Goal: Check status: Check status

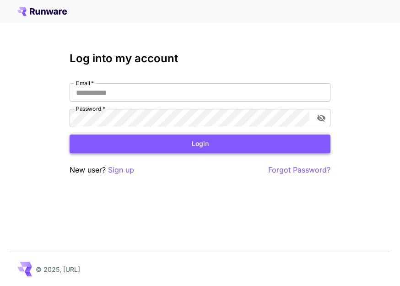
type input "**********"
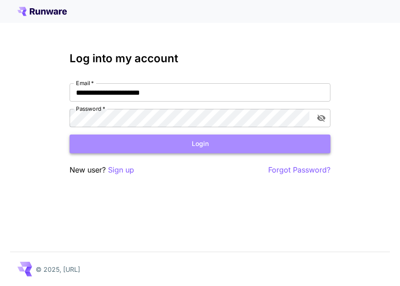
click at [196, 145] on button "Login" at bounding box center [200, 144] width 261 height 19
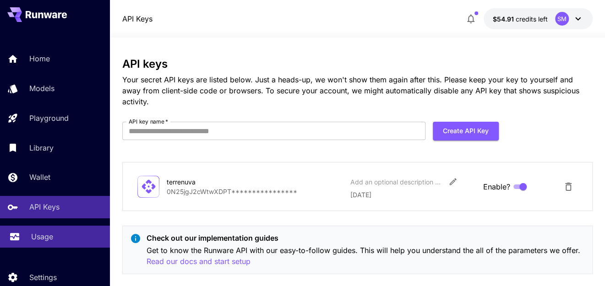
click at [37, 236] on p "Usage" at bounding box center [42, 236] width 22 height 11
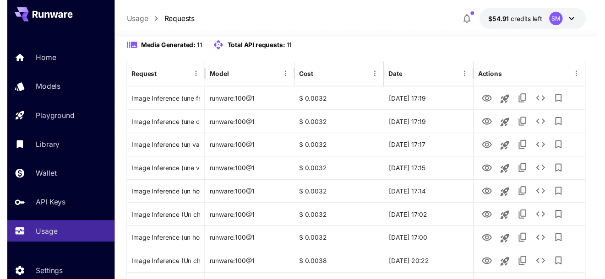
scroll to position [137, 0]
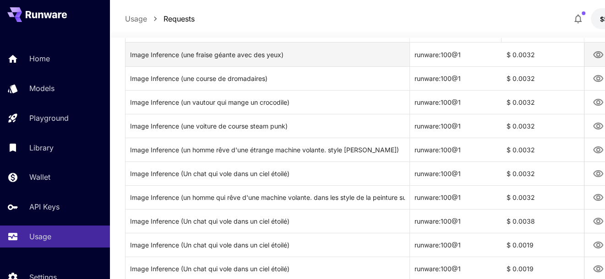
drag, startPoint x: 202, startPoint y: 49, endPoint x: 410, endPoint y: 59, distance: 207.7
click at [400, 59] on div "Request Model Cost Date Actions Image Inference (une fraise géante avec des yeu…" at bounding box center [412, 164] width 573 height 295
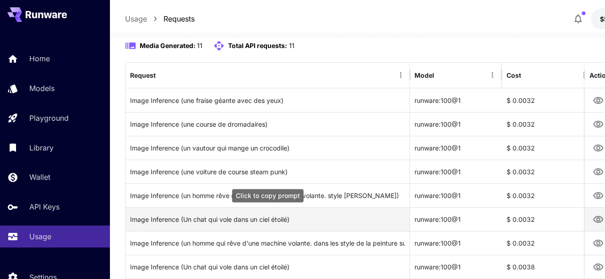
scroll to position [46, 0]
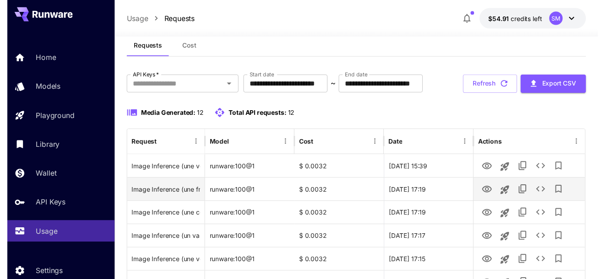
scroll to position [68, 0]
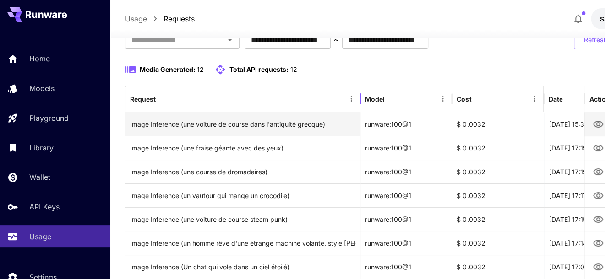
drag, startPoint x: 203, startPoint y: 122, endPoint x: 361, endPoint y: 123, distance: 158.0
click at [361, 123] on div "Request Model Cost Date Actions Image Inference (une voiture de course dans l'a…" at bounding box center [412, 246] width 573 height 318
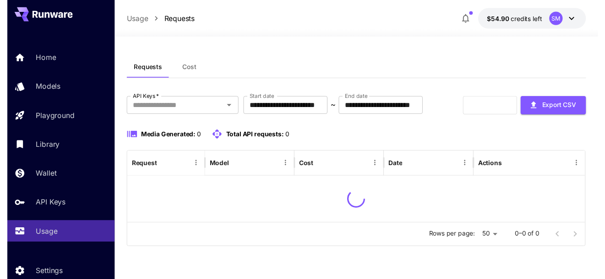
scroll to position [22, 0]
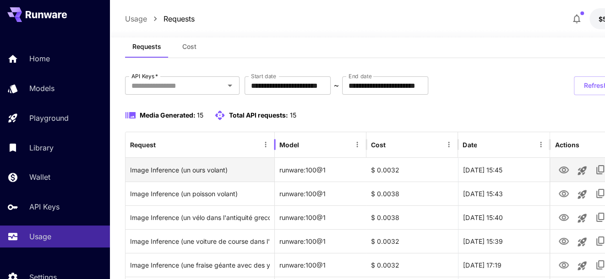
drag, startPoint x: 202, startPoint y: 170, endPoint x: 275, endPoint y: 164, distance: 72.6
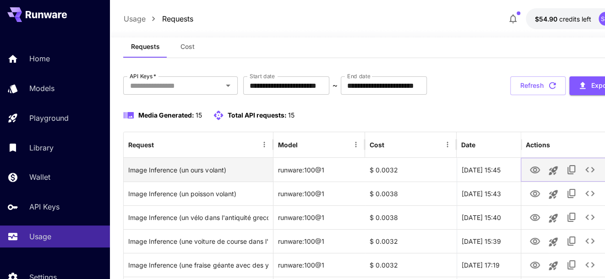
click at [535, 168] on icon "View" at bounding box center [535, 170] width 10 height 7
